Goal: Transaction & Acquisition: Obtain resource

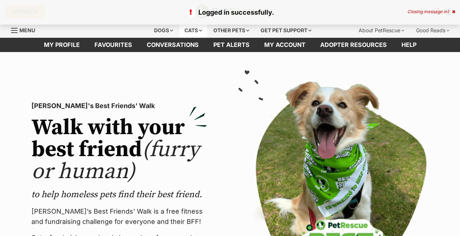
click at [197, 28] on div "Cats" at bounding box center [193, 30] width 28 height 15
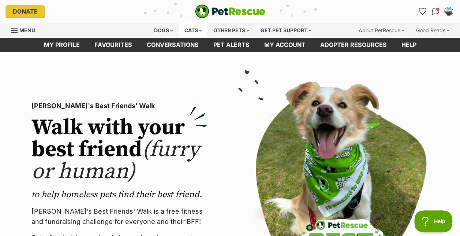
click at [196, 30] on div "Cats" at bounding box center [193, 30] width 28 height 15
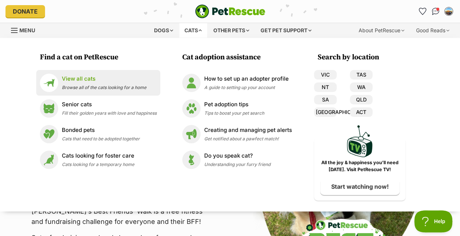
click at [76, 86] on span "Browse all of the cats looking for a home" at bounding box center [104, 87] width 85 height 5
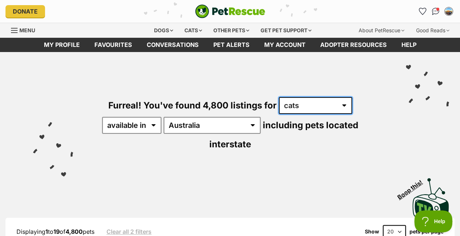
click at [299, 106] on select "any type of pet cats dogs other pets" at bounding box center [315, 105] width 73 height 17
click at [297, 106] on select "any type of pet cats dogs other pets" at bounding box center [315, 105] width 73 height 17
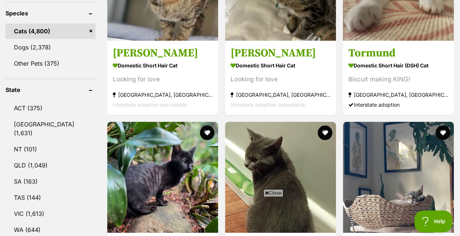
scroll to position [335, 0]
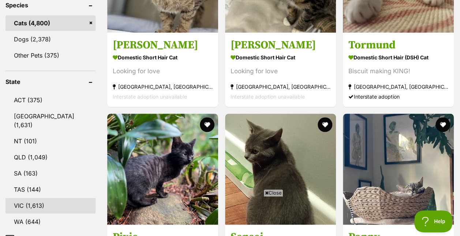
click at [37, 198] on link "VIC (1,613)" at bounding box center [50, 205] width 90 height 15
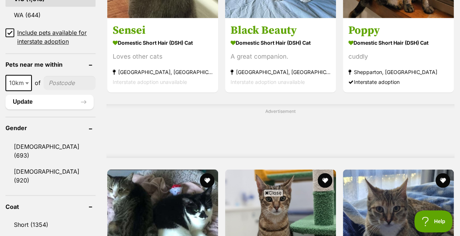
scroll to position [542, 0]
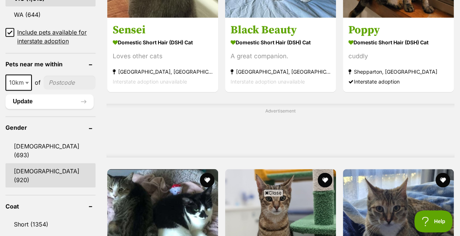
click at [45, 163] on link "Female (920)" at bounding box center [50, 175] width 90 height 24
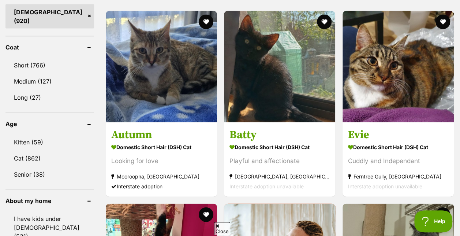
scroll to position [702, 0]
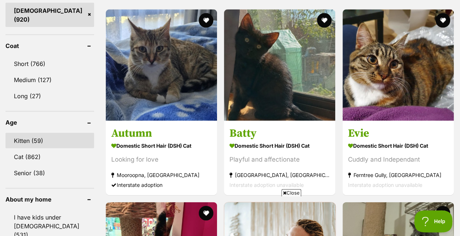
click at [41, 133] on link "Kitten (59)" at bounding box center [49, 140] width 89 height 15
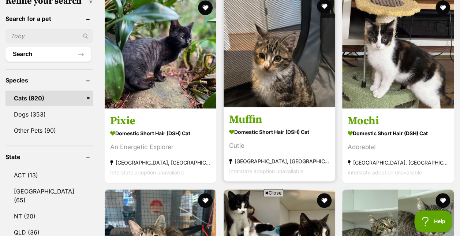
scroll to position [248, 0]
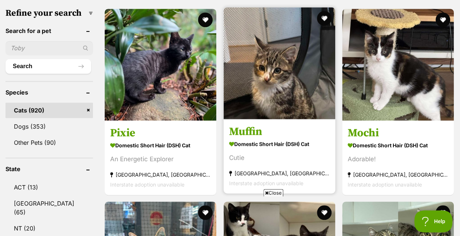
click at [252, 127] on h3 "Muffin" at bounding box center [279, 131] width 101 height 14
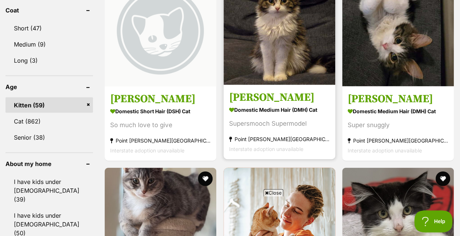
scroll to position [695, 0]
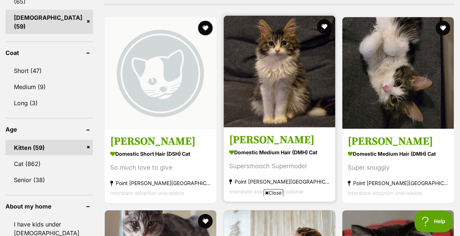
click at [238, 141] on h3 "[PERSON_NAME]" at bounding box center [279, 140] width 101 height 14
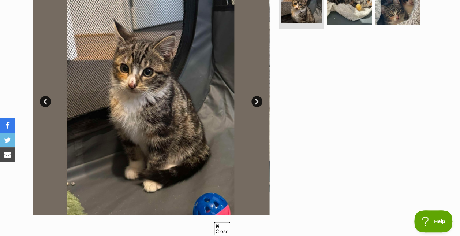
click at [258, 104] on link "Next" at bounding box center [256, 101] width 11 height 11
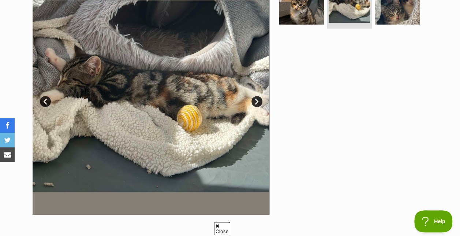
click at [258, 100] on link "Next" at bounding box center [256, 101] width 11 height 11
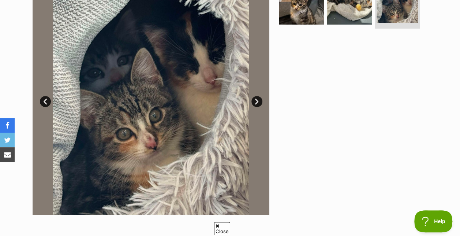
click at [258, 97] on link "Next" at bounding box center [256, 101] width 11 height 11
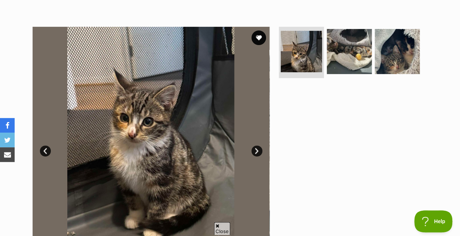
scroll to position [125, 0]
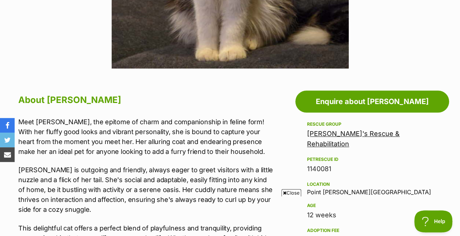
scroll to position [321, 0]
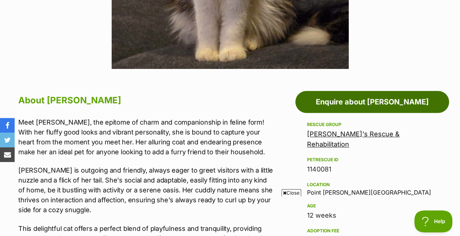
click at [355, 104] on link "Enquire about [PERSON_NAME]" at bounding box center [372, 102] width 154 height 22
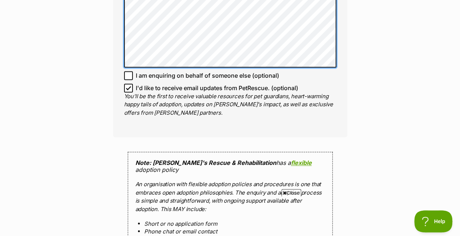
scroll to position [526, 0]
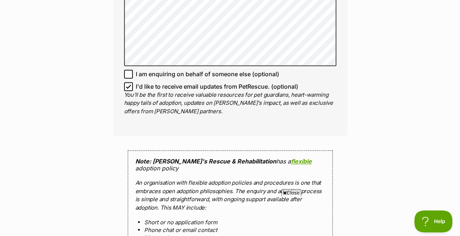
click at [129, 84] on icon at bounding box center [128, 86] width 5 height 5
click at [129, 82] on input "I'd like to receive email updates from PetRescue. (optional)" at bounding box center [128, 86] width 9 height 9
checkbox input "false"
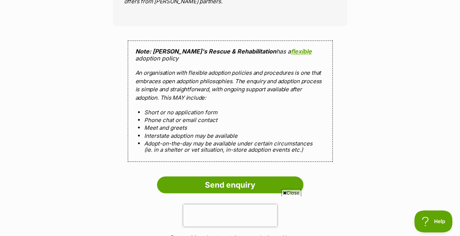
scroll to position [654, 0]
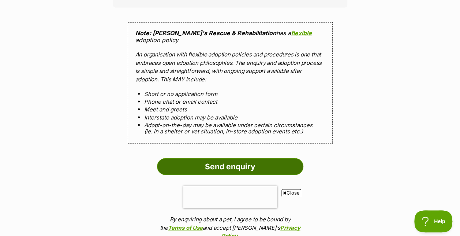
click at [235, 161] on input "Send enquiry" at bounding box center [230, 166] width 146 height 17
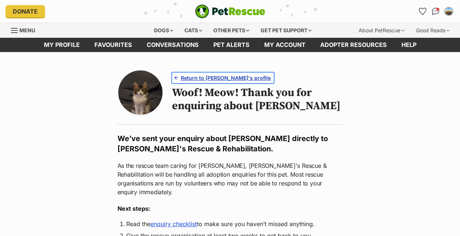
click at [223, 80] on span "Return to [PERSON_NAME]'s profile" at bounding box center [226, 78] width 90 height 8
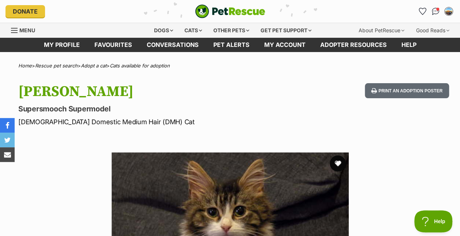
click at [337, 162] on button "favourite" at bounding box center [338, 163] width 16 height 16
click at [135, 64] on link "Cats available for adoption" at bounding box center [140, 66] width 60 height 6
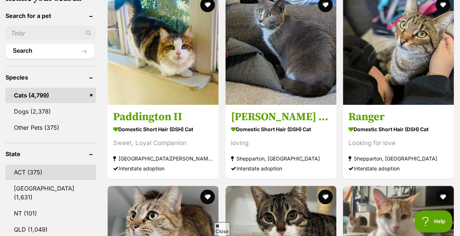
scroll to position [329, 0]
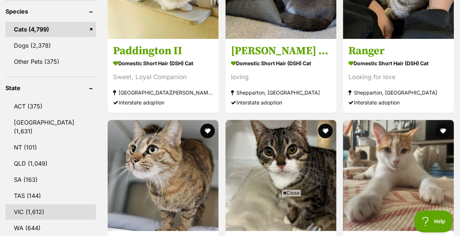
click at [29, 204] on link "VIC (1,612)" at bounding box center [50, 211] width 90 height 15
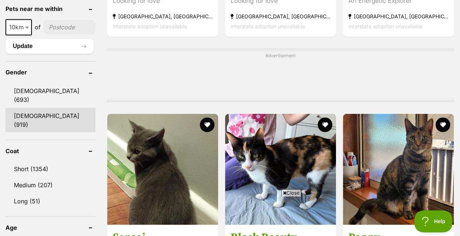
click at [44, 108] on link "[DEMOGRAPHIC_DATA] (919)" at bounding box center [50, 120] width 90 height 24
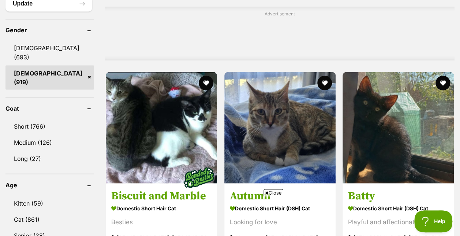
scroll to position [652, 0]
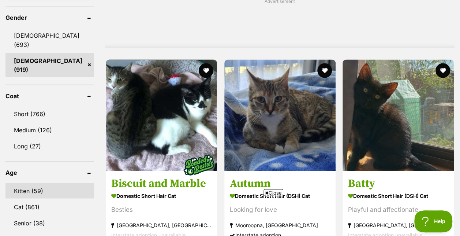
click at [36, 183] on link "Kitten (59)" at bounding box center [49, 190] width 89 height 15
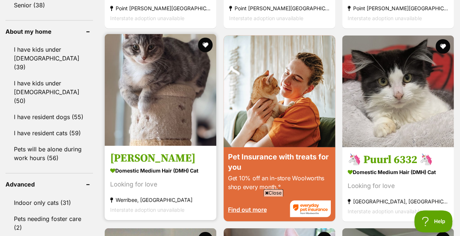
scroll to position [901, 0]
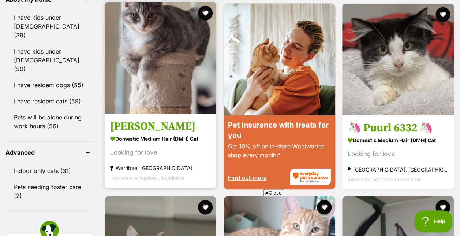
click at [144, 128] on h3 "[PERSON_NAME]" at bounding box center [160, 126] width 101 height 14
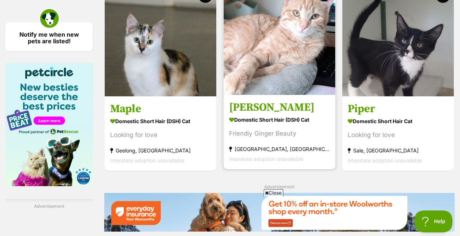
scroll to position [1113, 0]
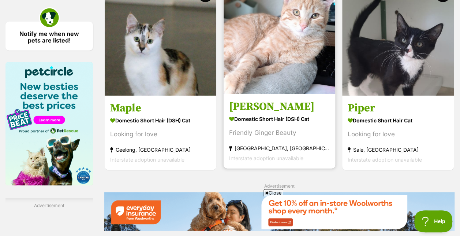
click at [247, 111] on h3 "Ellen" at bounding box center [279, 107] width 101 height 14
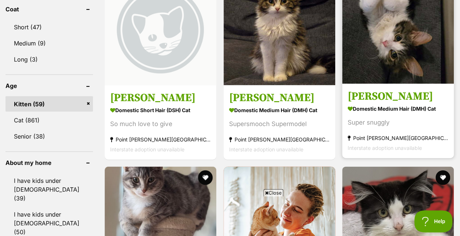
scroll to position [739, 0]
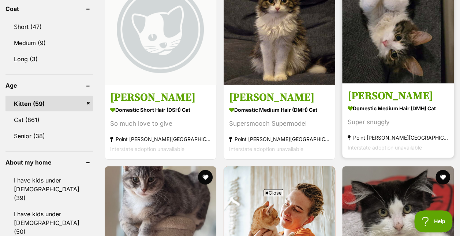
click at [369, 98] on h3 "Gracie" at bounding box center [398, 96] width 101 height 14
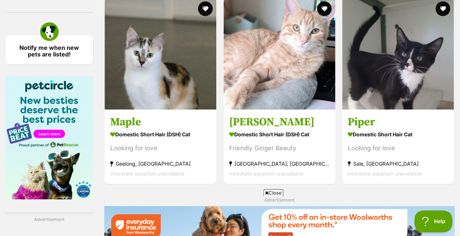
scroll to position [1100, 0]
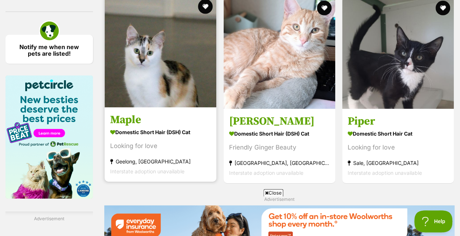
click at [135, 127] on h3 "Maple" at bounding box center [160, 120] width 101 height 14
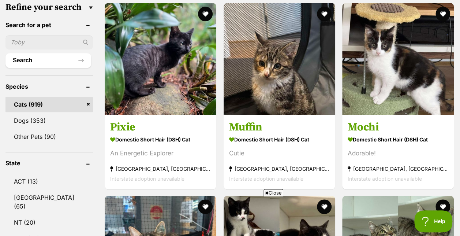
scroll to position [255, 0]
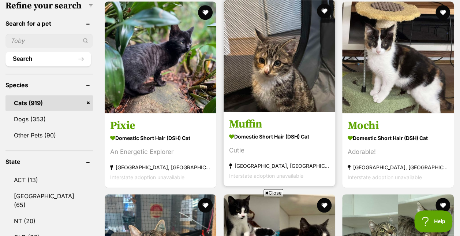
click at [258, 122] on h3 "Muffin" at bounding box center [279, 124] width 101 height 14
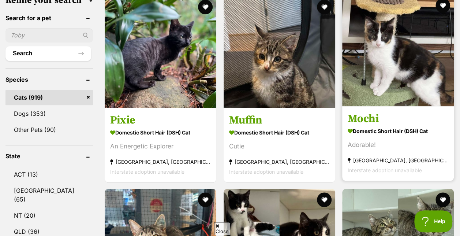
scroll to position [260, 0]
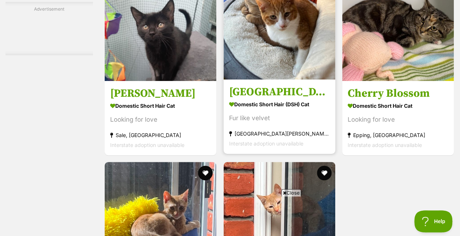
click at [295, 124] on section "Domestic Short Hair (DSH) Cat Fur like velvet Altona Meadows, VIC Interstate ad…" at bounding box center [279, 122] width 101 height 49
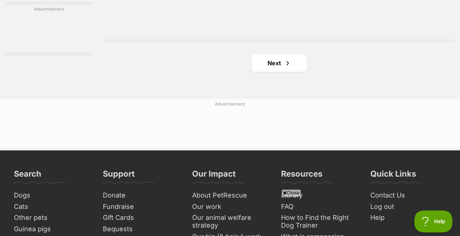
scroll to position [1762, 0]
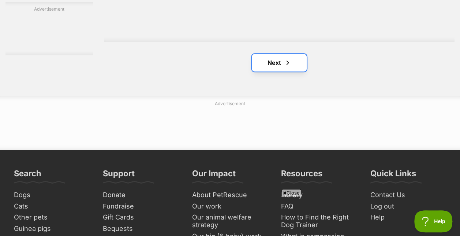
click at [277, 68] on link "Next" at bounding box center [279, 63] width 55 height 18
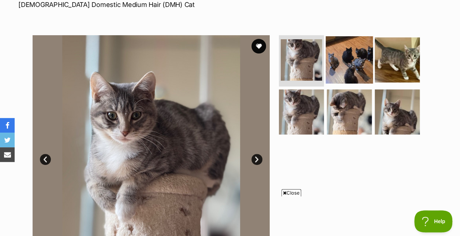
click at [350, 59] on img at bounding box center [349, 59] width 47 height 47
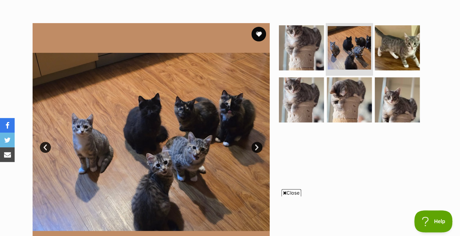
scroll to position [130, 0]
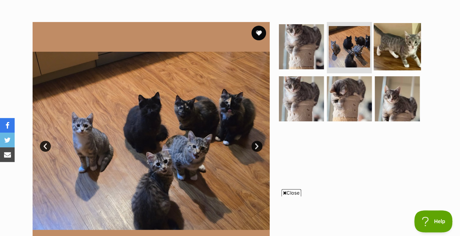
click at [390, 54] on img at bounding box center [397, 46] width 47 height 47
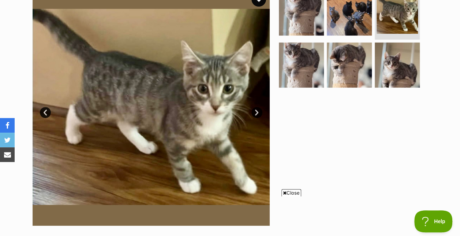
scroll to position [161, 0]
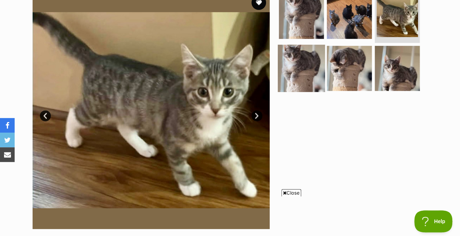
click at [301, 78] on img at bounding box center [301, 67] width 47 height 47
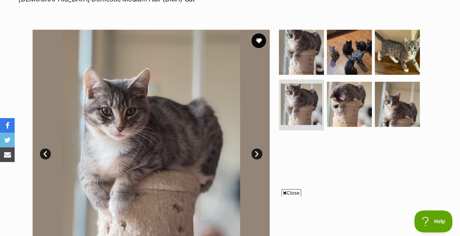
scroll to position [0, 0]
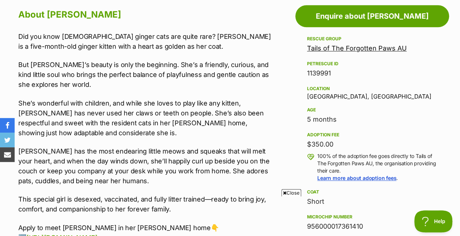
click at [290, 193] on span "Close" at bounding box center [291, 192] width 20 height 7
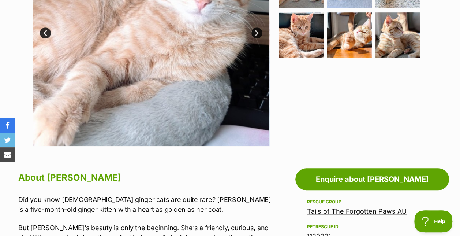
scroll to position [162, 0]
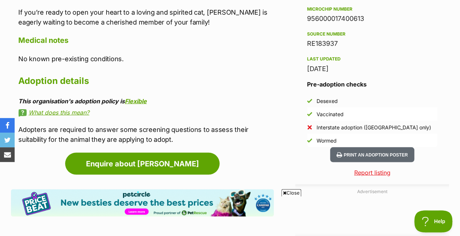
scroll to position [624, 0]
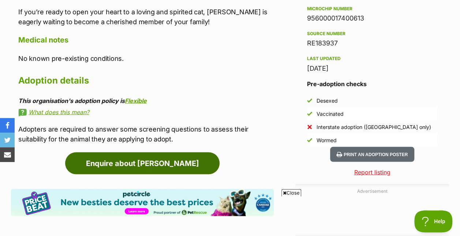
click at [196, 152] on link "Enquire about [PERSON_NAME]" at bounding box center [142, 163] width 154 height 22
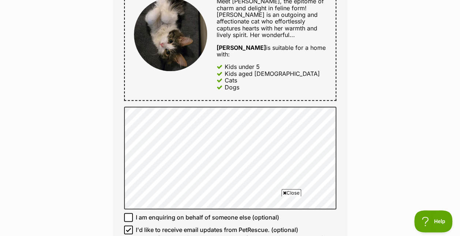
click at [392, 75] on div "Enquire about [PERSON_NAME] Full name [PERSON_NAME] Email We require this to be…" at bounding box center [230, 159] width 460 height 950
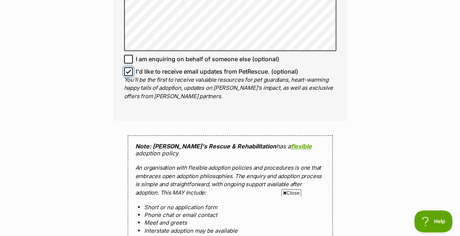
click at [131, 67] on input "I'd like to receive email updates from PetRescue. (optional)" at bounding box center [128, 71] width 9 height 9
checkbox input "false"
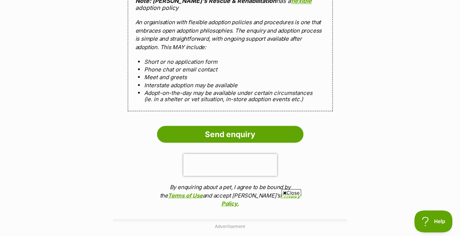
scroll to position [687, 0]
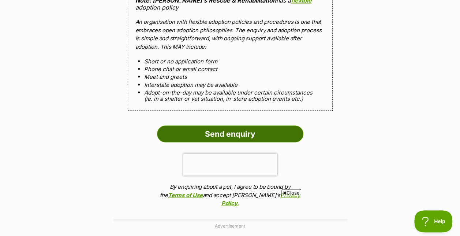
click at [244, 130] on input "Send enquiry" at bounding box center [230, 133] width 146 height 17
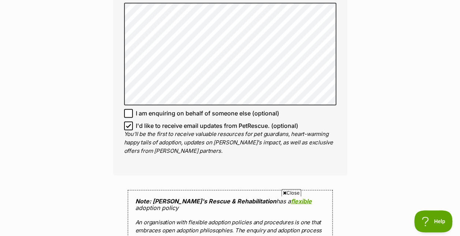
scroll to position [711, 0]
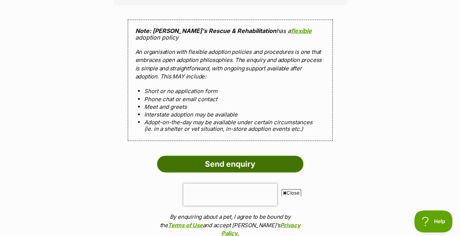
click at [214, 157] on input "Send enquiry" at bounding box center [230, 164] width 146 height 17
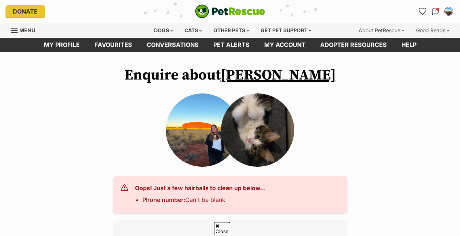
scroll to position [711, 0]
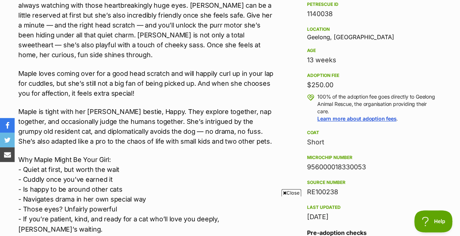
scroll to position [547, 0]
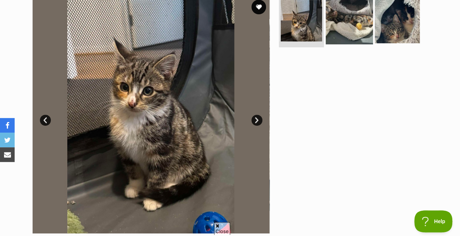
click at [359, 31] on img at bounding box center [349, 20] width 47 height 47
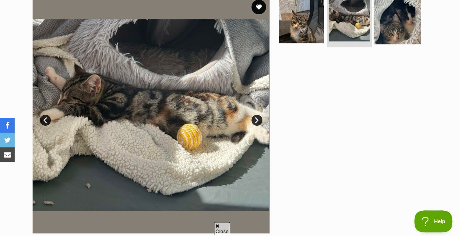
click at [411, 29] on img at bounding box center [397, 20] width 47 height 47
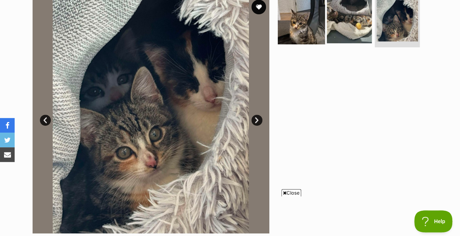
click at [313, 30] on img at bounding box center [301, 20] width 47 height 47
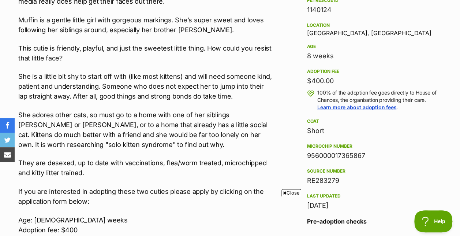
scroll to position [469, 0]
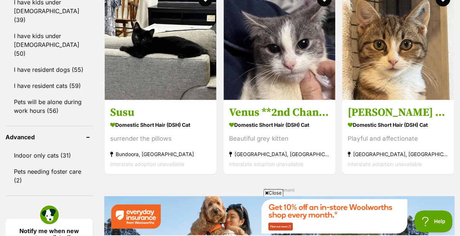
scroll to position [917, 0]
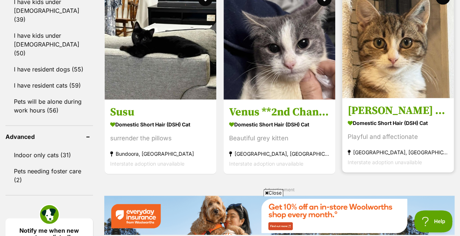
click at [399, 107] on h3 "[PERSON_NAME] **2nd Chance Cat Rescue**" at bounding box center [398, 110] width 101 height 14
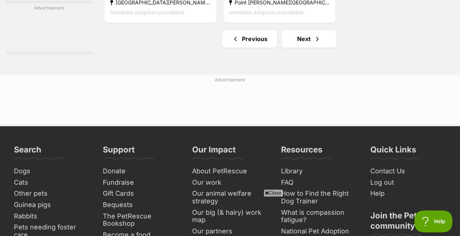
scroll to position [1786, 0]
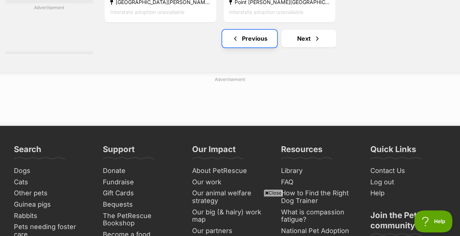
click at [255, 36] on link "Previous" at bounding box center [249, 39] width 55 height 18
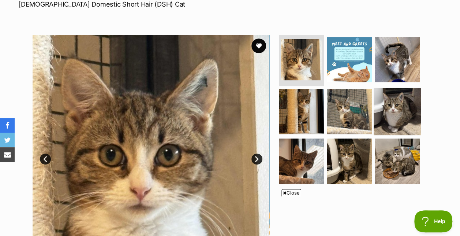
click at [389, 91] on img at bounding box center [397, 110] width 47 height 47
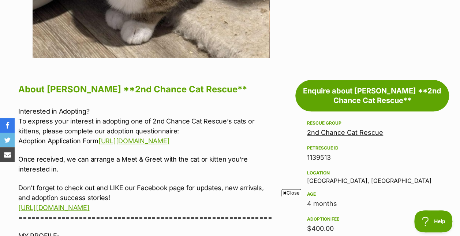
scroll to position [326, 0]
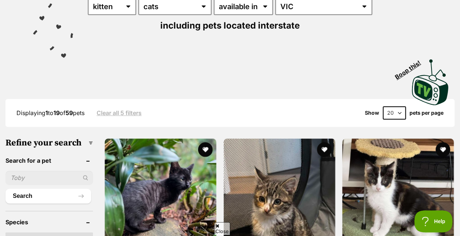
scroll to position [119, 0]
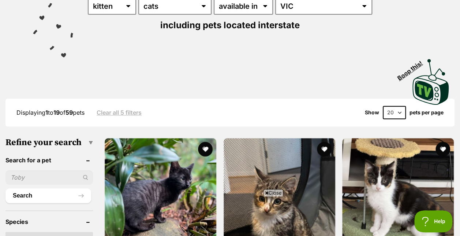
click at [397, 112] on select "20 40 60" at bounding box center [394, 112] width 23 height 13
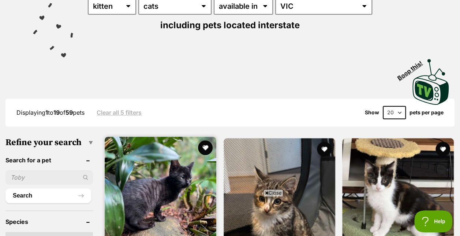
click at [158, 171] on img at bounding box center [161, 193] width 112 height 112
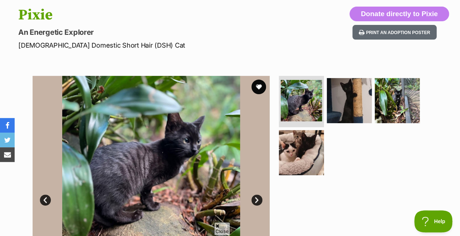
scroll to position [78, 0]
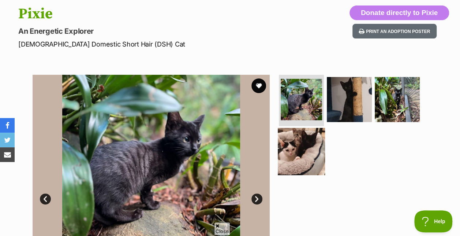
click at [298, 158] on img at bounding box center [301, 150] width 47 height 47
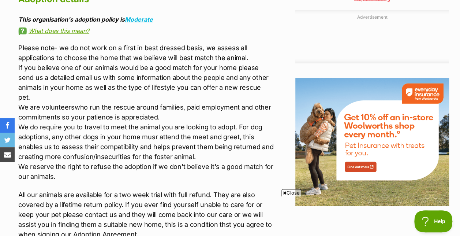
scroll to position [787, 0]
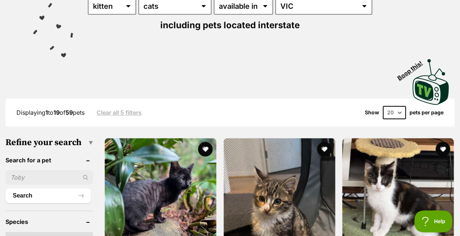
click at [397, 114] on select "20 40 60" at bounding box center [394, 112] width 23 height 13
select select "60"
click at [383, 106] on select "20 40 60" at bounding box center [394, 112] width 23 height 13
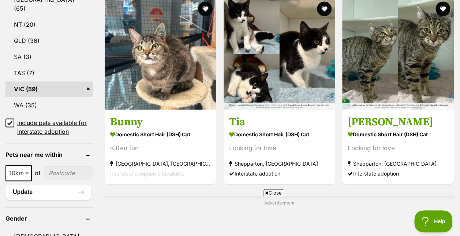
scroll to position [452, 0]
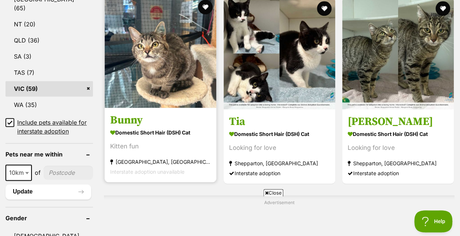
click at [132, 124] on h3 "Bunny" at bounding box center [160, 120] width 101 height 14
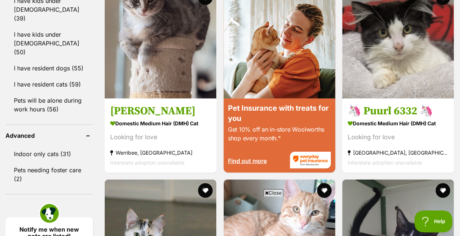
scroll to position [904, 0]
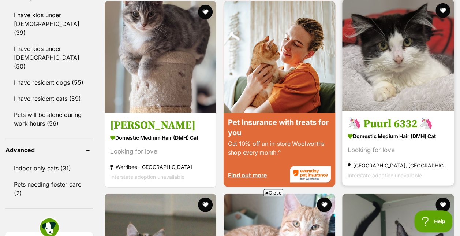
click at [407, 126] on h3 "🦄 Puurl 6332 🦄" at bounding box center [398, 123] width 101 height 14
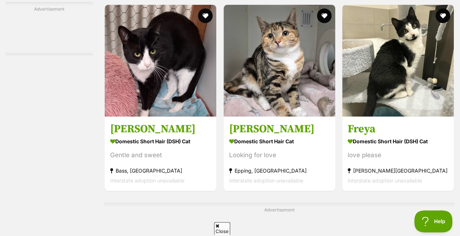
scroll to position [2914, 0]
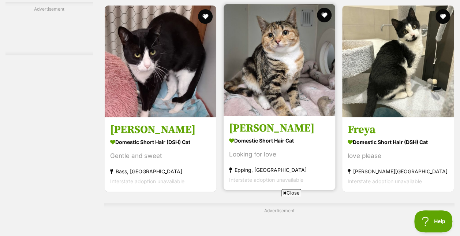
click at [254, 123] on link "Kelly Domestic Short Hair Cat Looking for love Epping, VIC Interstate adoption …" at bounding box center [280, 153] width 112 height 74
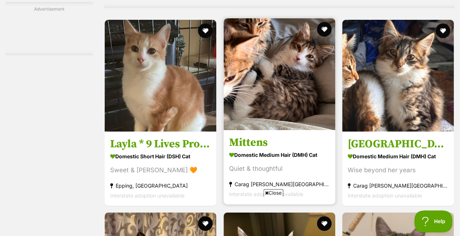
scroll to position [4103, 0]
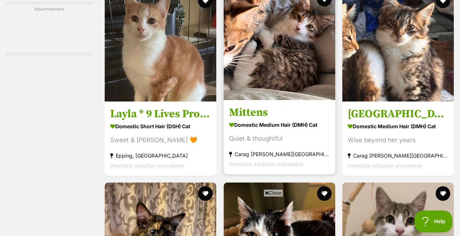
click at [262, 111] on h3 "Mittens" at bounding box center [279, 112] width 101 height 14
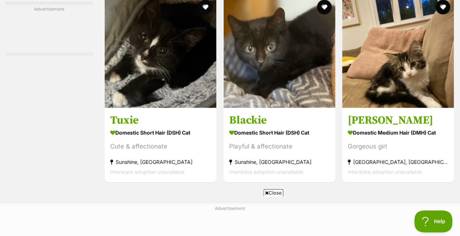
scroll to position [4553, 0]
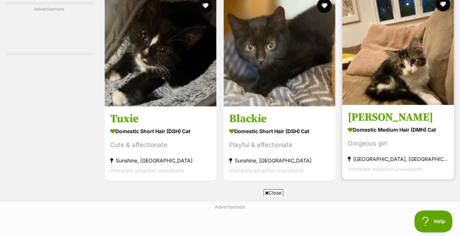
click at [385, 130] on strong "Domestic Medium Hair (DMH) Cat" at bounding box center [398, 129] width 101 height 11
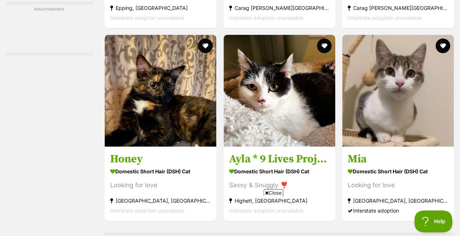
scroll to position [4251, 0]
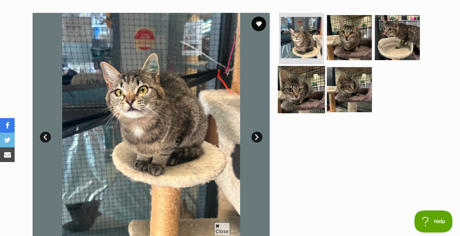
click at [304, 98] on img at bounding box center [301, 89] width 47 height 47
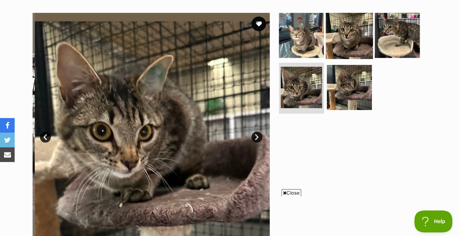
click at [348, 44] on img at bounding box center [349, 35] width 47 height 47
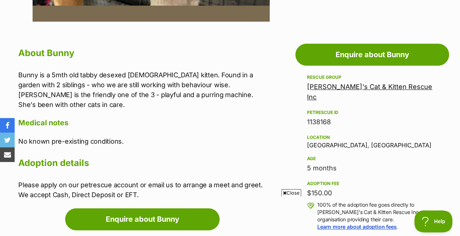
scroll to position [367, 0]
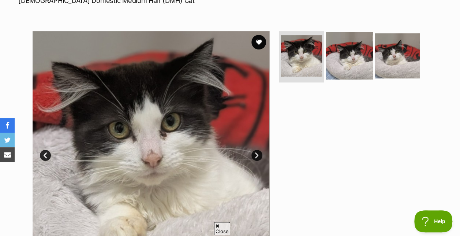
click at [348, 60] on img at bounding box center [349, 55] width 47 height 47
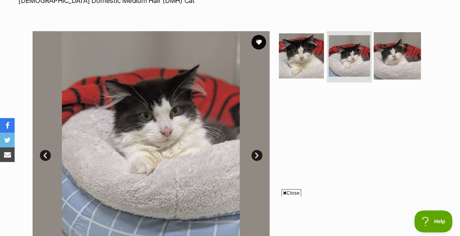
click at [391, 56] on img at bounding box center [397, 55] width 47 height 47
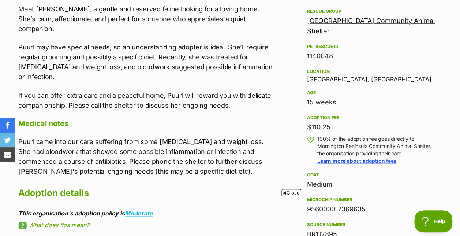
scroll to position [434, 0]
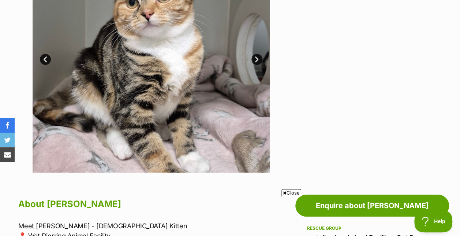
click at [260, 59] on link "Next" at bounding box center [256, 59] width 11 height 11
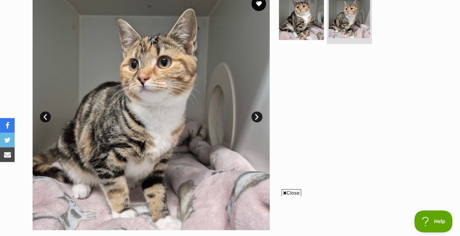
scroll to position [159, 0]
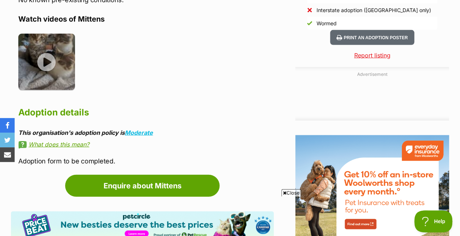
scroll to position [756, 0]
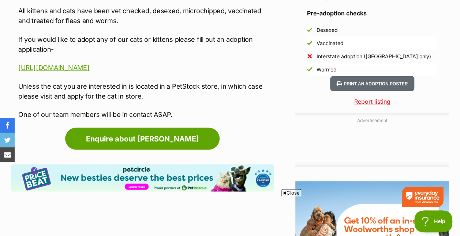
scroll to position [678, 0]
